Goal: Transaction & Acquisition: Purchase product/service

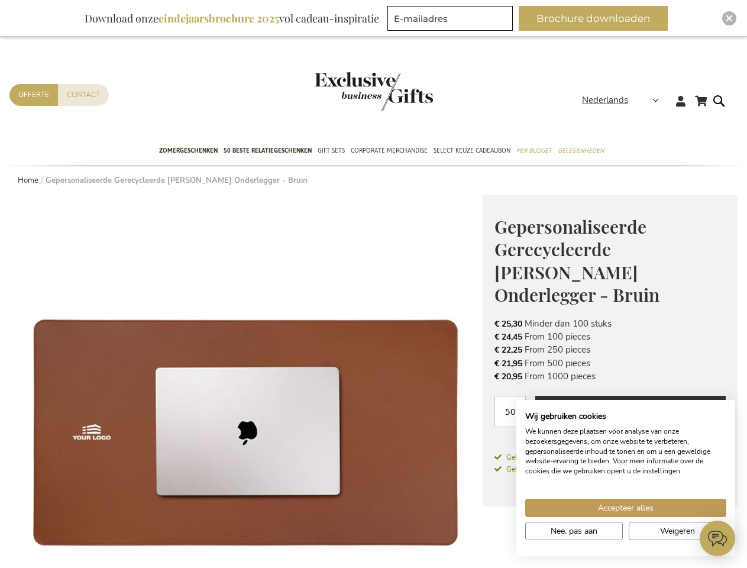
click at [624, 100] on span "Nederlands" at bounding box center [605, 100] width 46 height 14
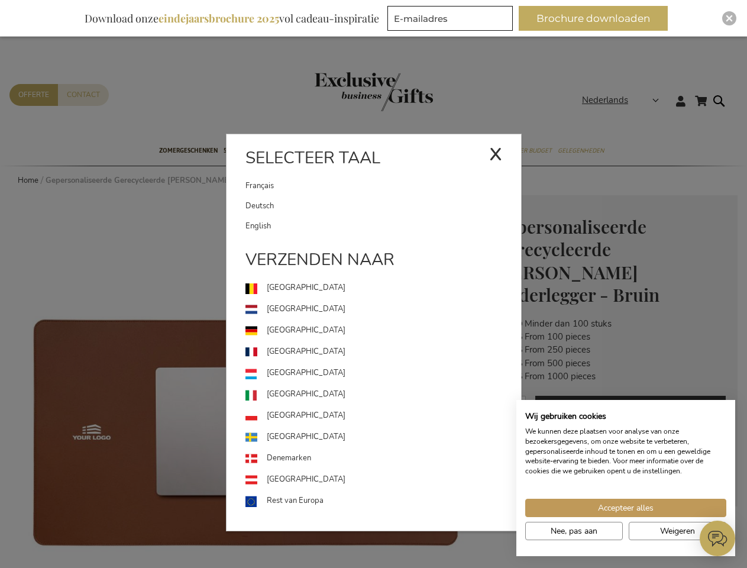
click at [246, 381] on link "[GEOGRAPHIC_DATA]" at bounding box center [383, 372] width 276 height 21
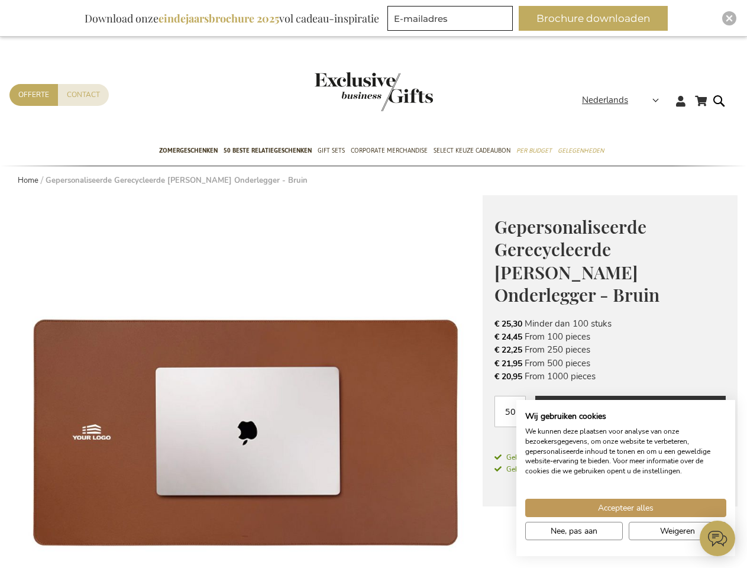
click at [610, 403] on span "Ontwerp en voeg toe" at bounding box center [630, 412] width 125 height 19
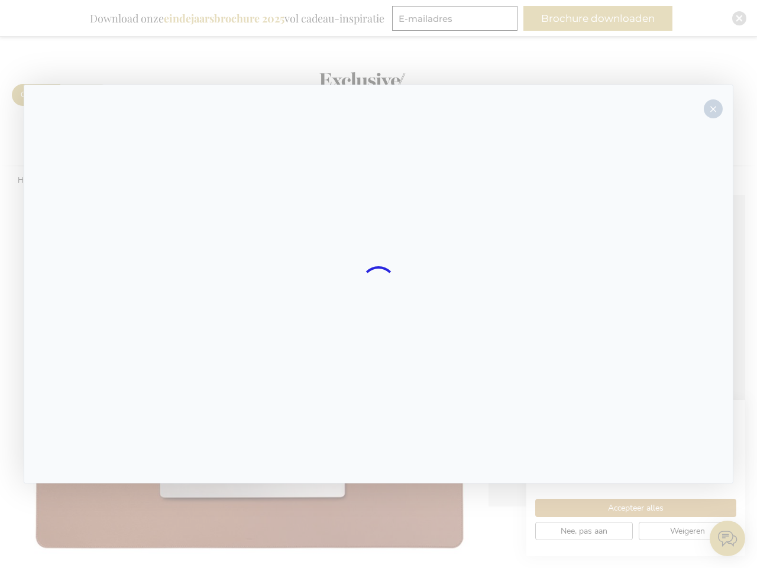
click at [630, 388] on div at bounding box center [379, 284] width 710 height 399
click at [598, 18] on div at bounding box center [378, 284] width 757 height 568
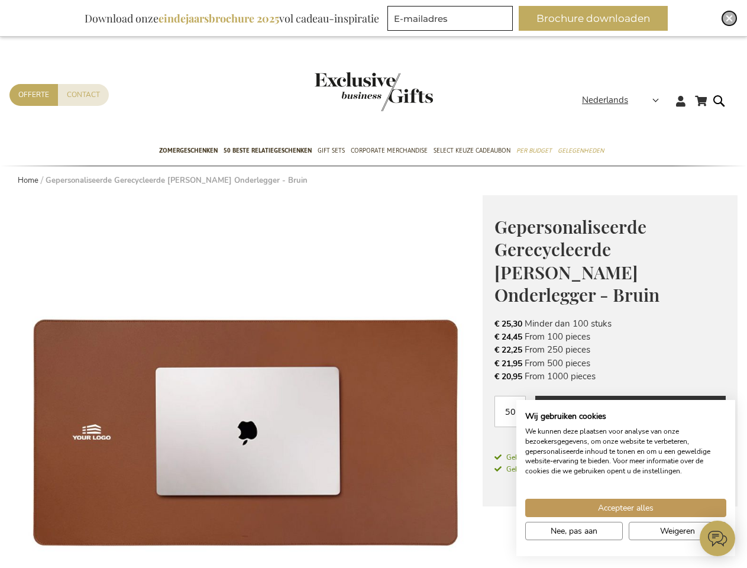
click at [729, 18] on img "Close" at bounding box center [729, 18] width 7 height 7
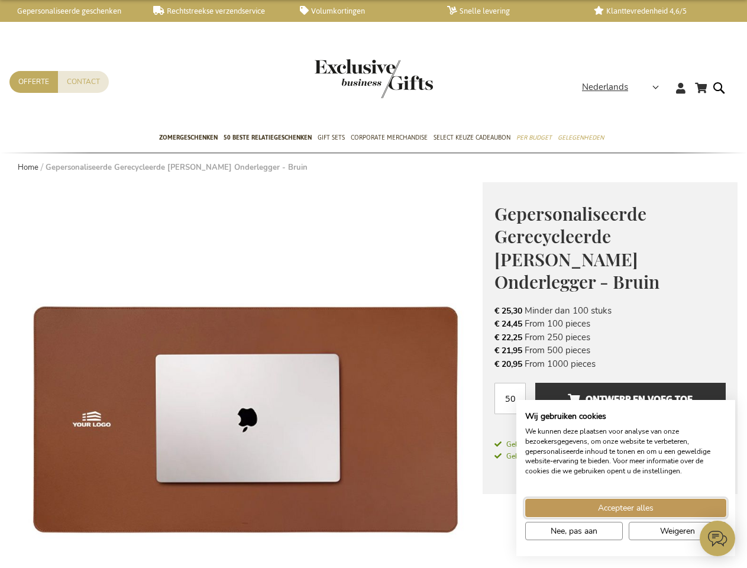
click at [626, 507] on span "Accepteer alles" at bounding box center [626, 507] width 56 height 12
